Goal: Information Seeking & Learning: Stay updated

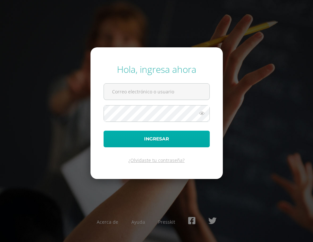
type input "20190378"
click at [149, 143] on button "Ingresar" at bounding box center [156, 139] width 106 height 17
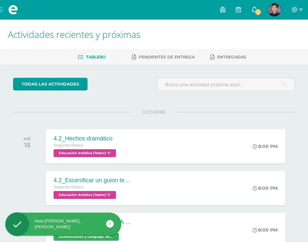
click at [255, 10] on span "2" at bounding box center [257, 11] width 7 height 7
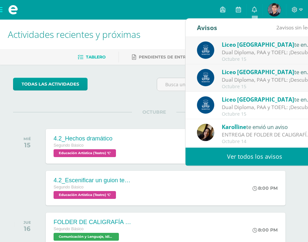
click at [260, 81] on div "Dual Diploma, PAA y TOEFL: ¡Descubre un proyecto educativo innovador para ti y …" at bounding box center [267, 80] width 91 height 8
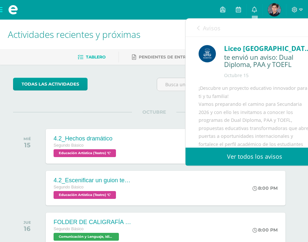
click at [202, 25] on link "Avisos" at bounding box center [209, 28] width 24 height 19
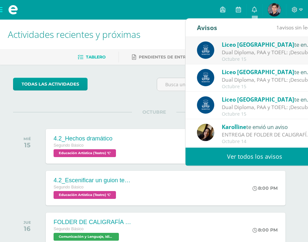
click at [260, 55] on div "Dual Diploma, PAA y TOEFL: ¡Descubre un proyecto educativo innovador para ti y …" at bounding box center [267, 53] width 91 height 8
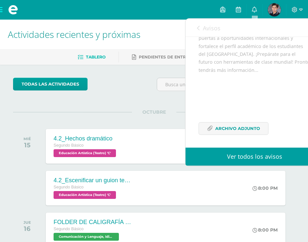
scroll to position [116, 0]
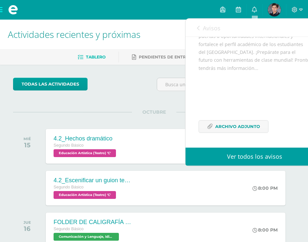
click at [197, 27] on icon at bounding box center [198, 27] width 3 height 5
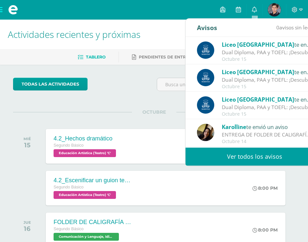
click at [237, 69] on span "Liceo [GEOGRAPHIC_DATA]" at bounding box center [258, 72] width 72 height 8
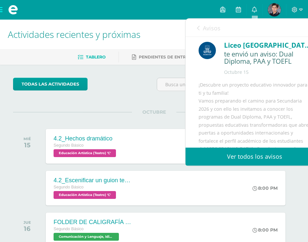
scroll to position [0, 0]
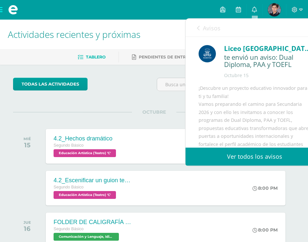
click at [200, 30] on link "Avisos" at bounding box center [209, 28] width 24 height 19
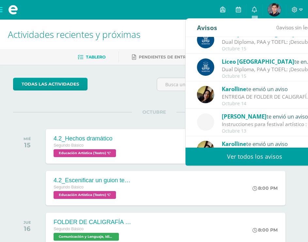
scroll to position [109, 0]
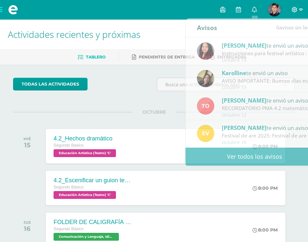
click at [302, 8] on icon at bounding box center [301, 10] width 4 height 6
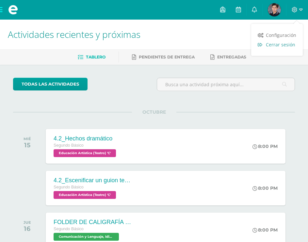
click at [291, 42] on span "Cerrar sesión" at bounding box center [280, 44] width 29 height 6
